Goal: Transaction & Acquisition: Download file/media

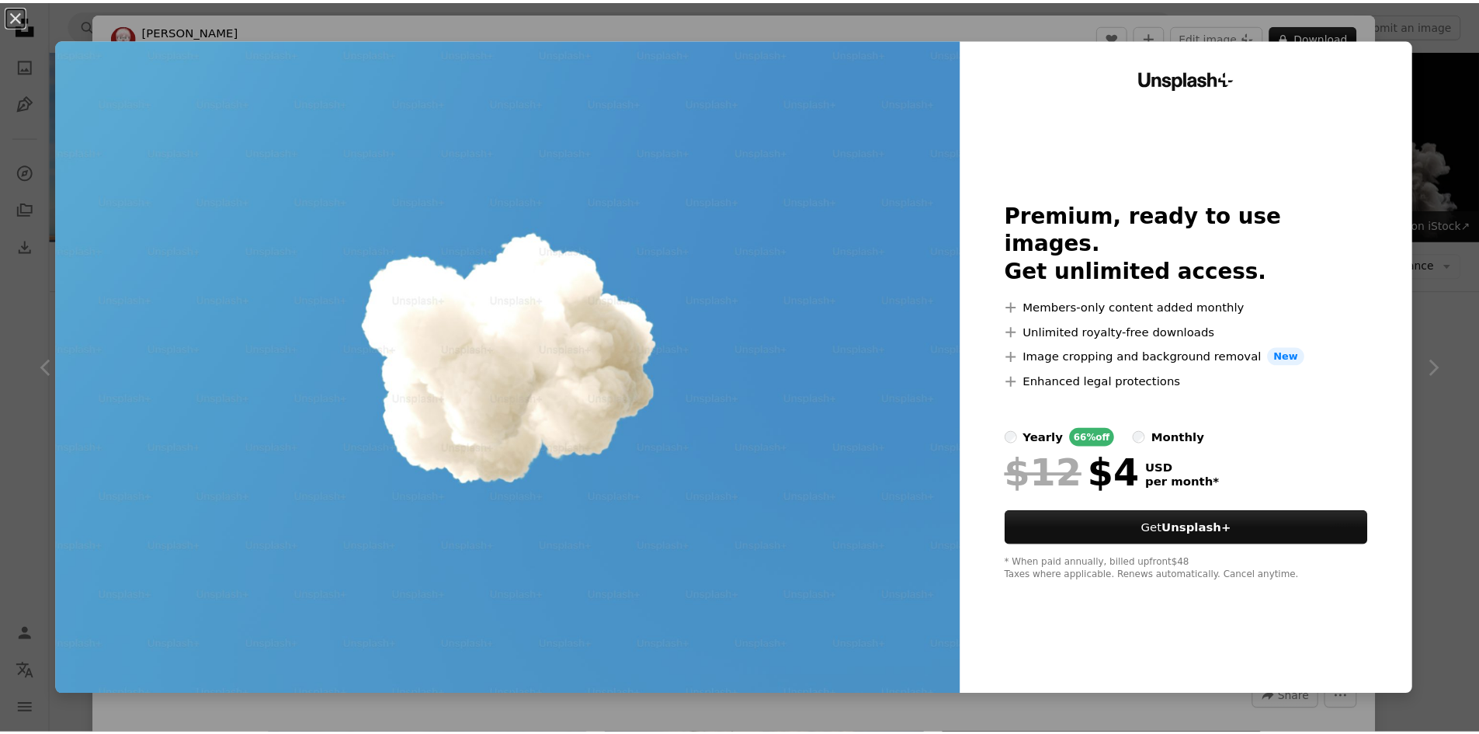
scroll to position [641, 0]
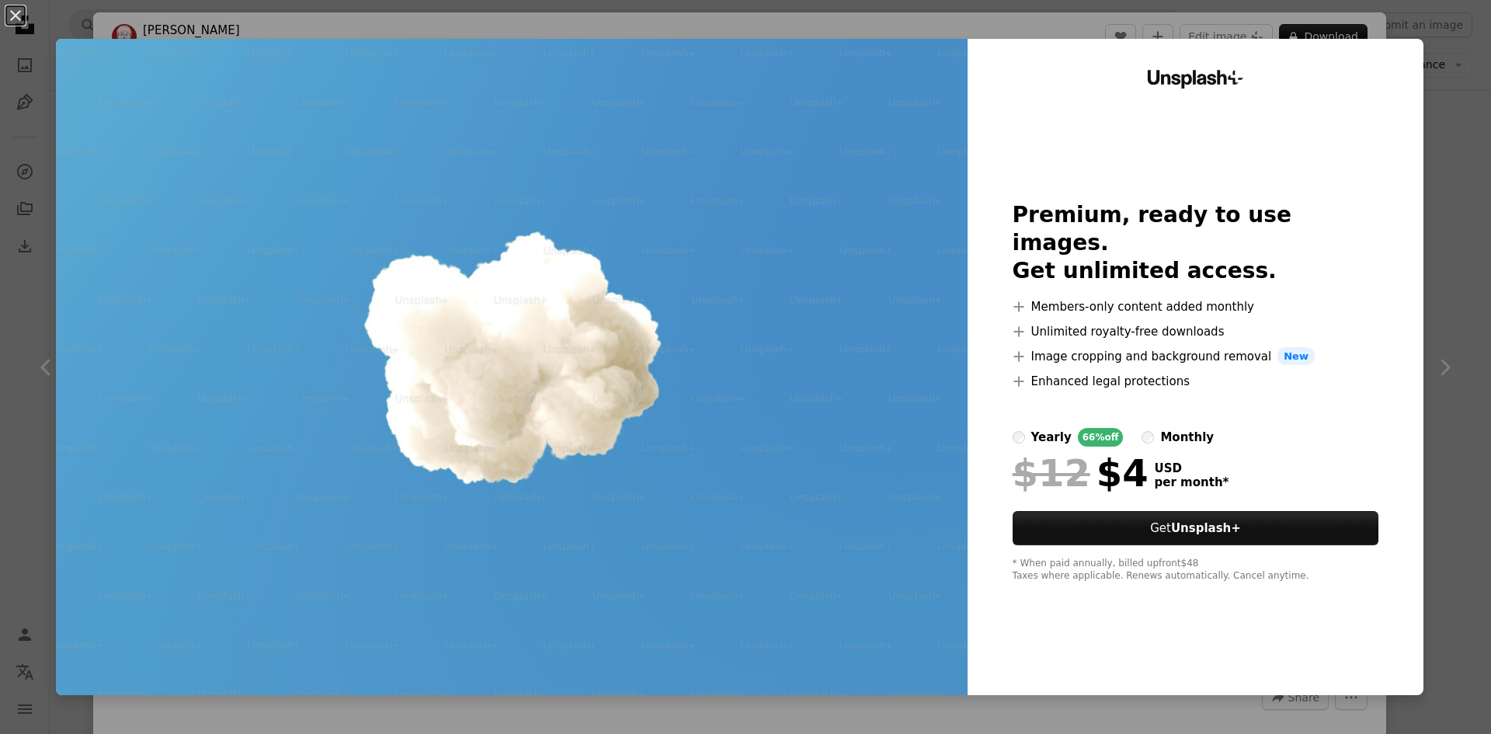
click at [1371, 4] on div "An X shape Unsplash+ Premium, ready to use images. Get unlimited access. A plus…" at bounding box center [745, 367] width 1491 height 734
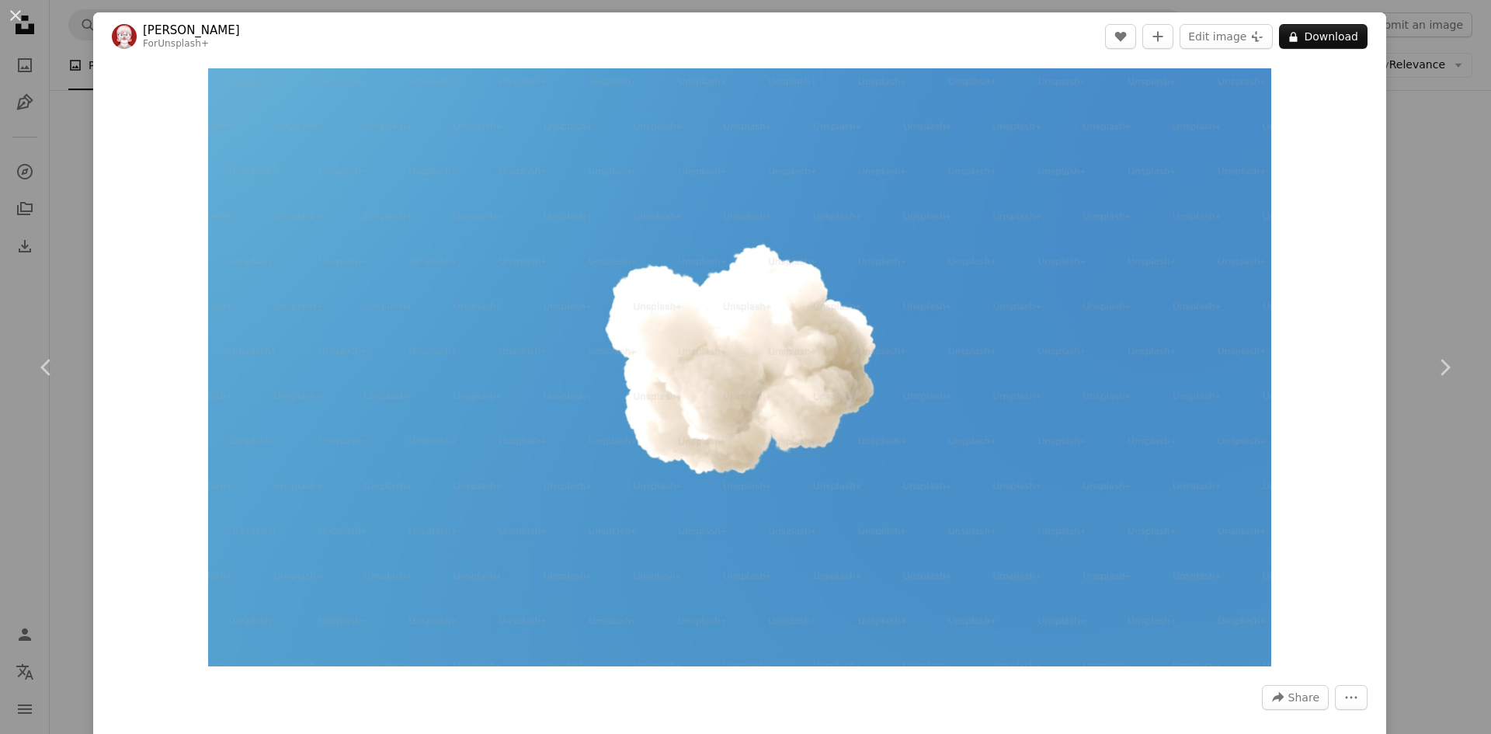
click at [1434, 41] on div "An X shape Chevron left Chevron right [PERSON_NAME] For Unsplash+ A heart A plu…" at bounding box center [745, 367] width 1491 height 734
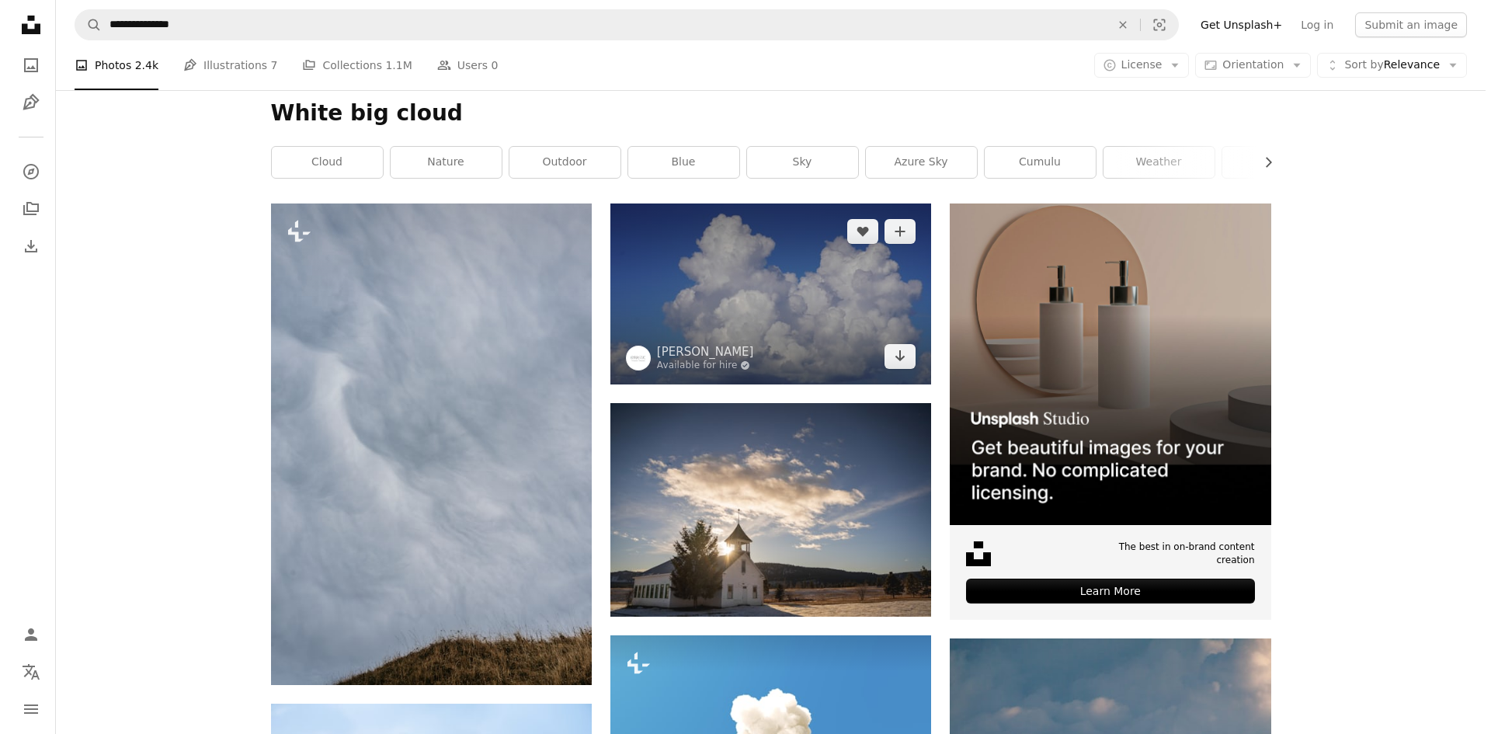
scroll to position [175, 0]
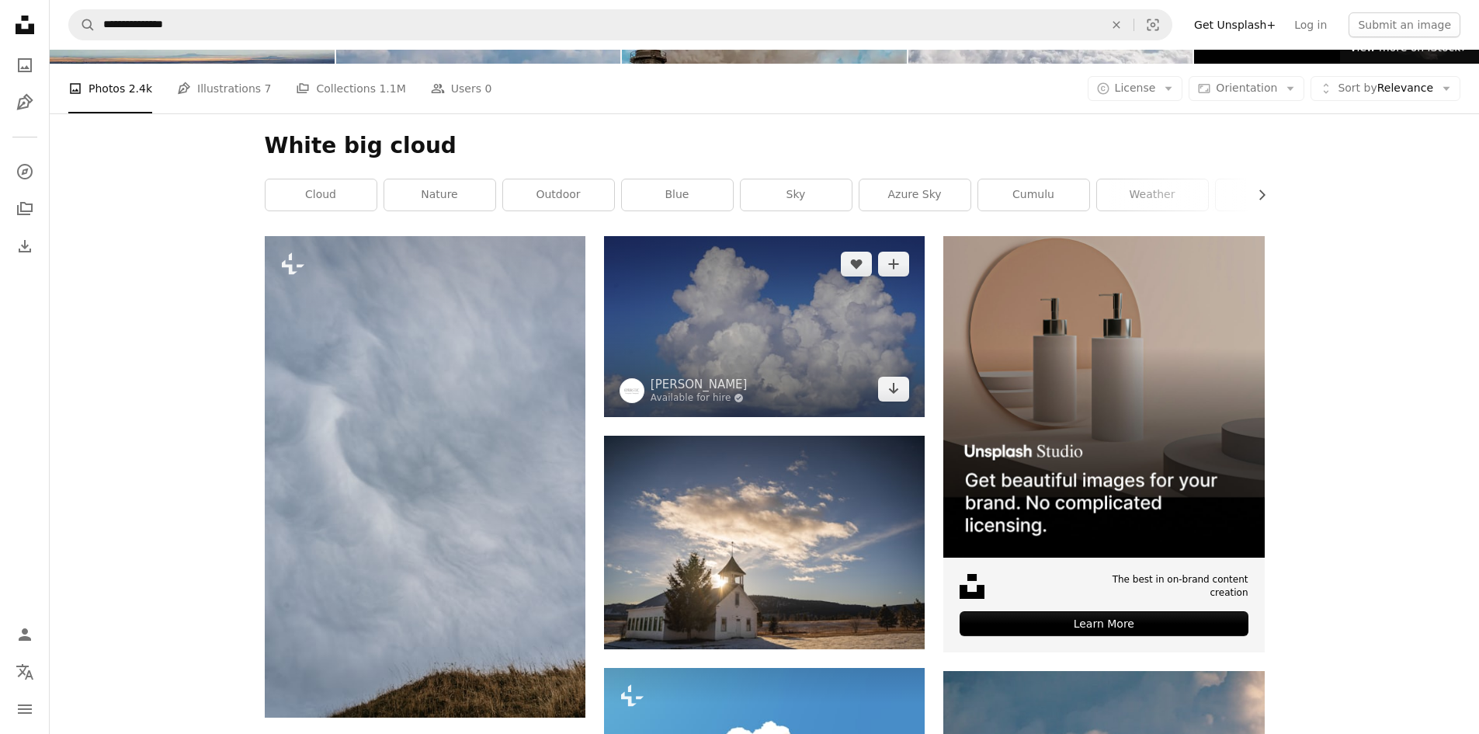
click at [866, 329] on img at bounding box center [764, 326] width 321 height 180
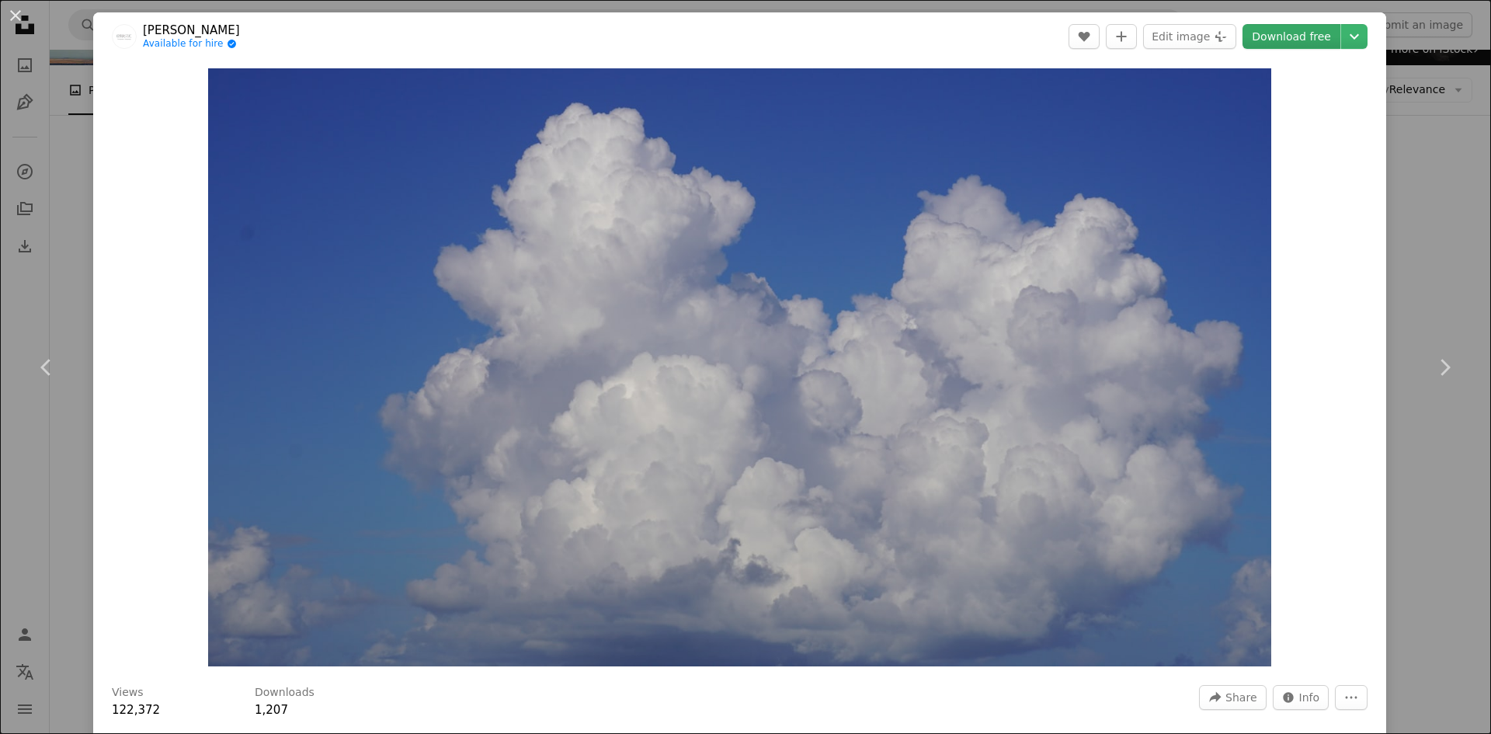
click at [1274, 46] on link "Download free" at bounding box center [1291, 36] width 98 height 25
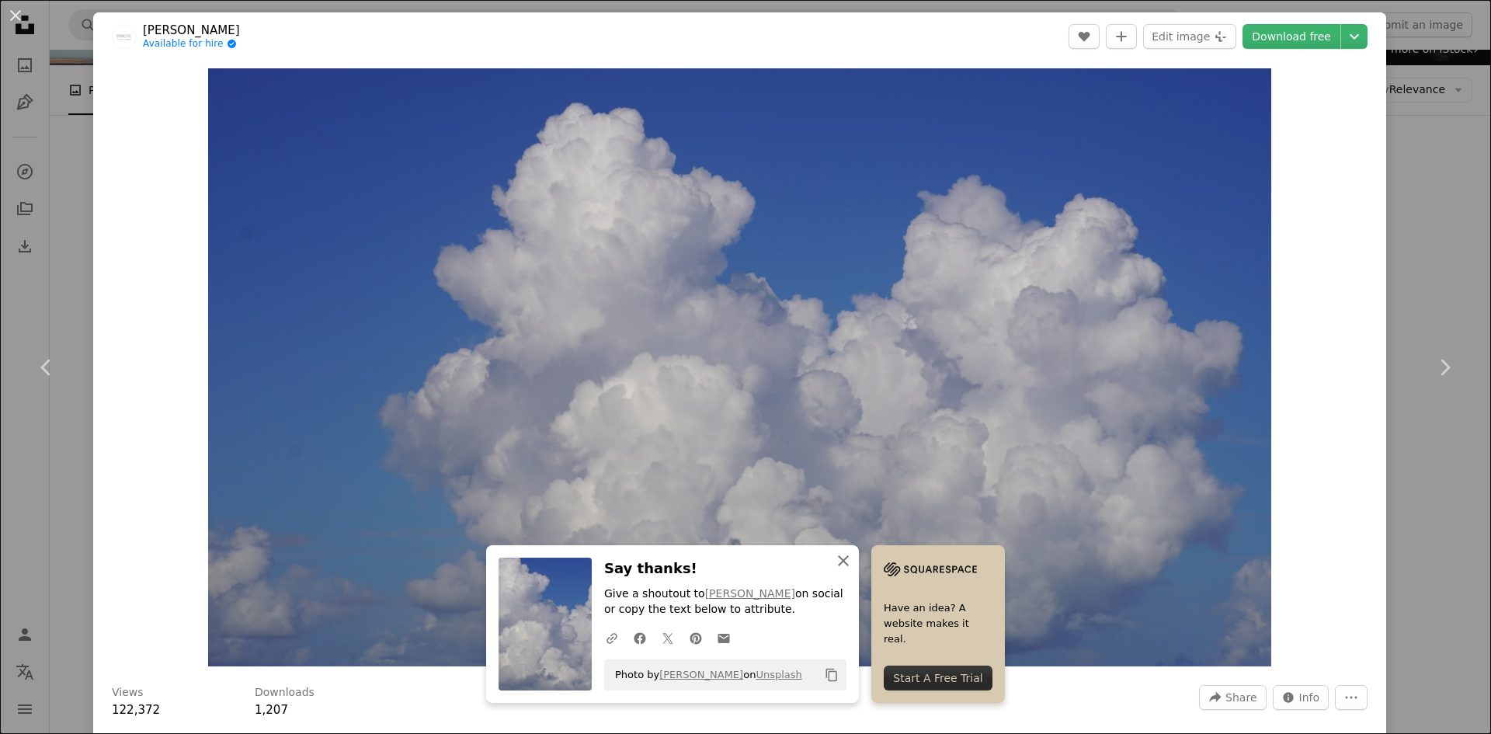
click at [828, 562] on button "An X shape Close" at bounding box center [843, 560] width 31 height 31
